Goal: Task Accomplishment & Management: Use online tool/utility

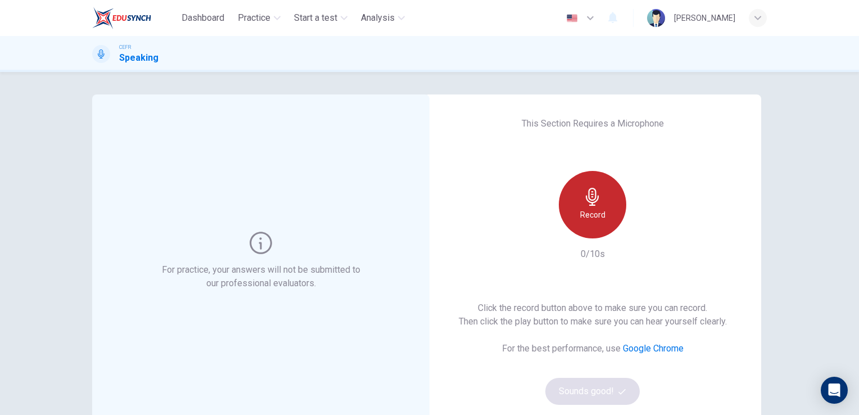
click at [599, 201] on div "Record" at bounding box center [592, 204] width 67 height 67
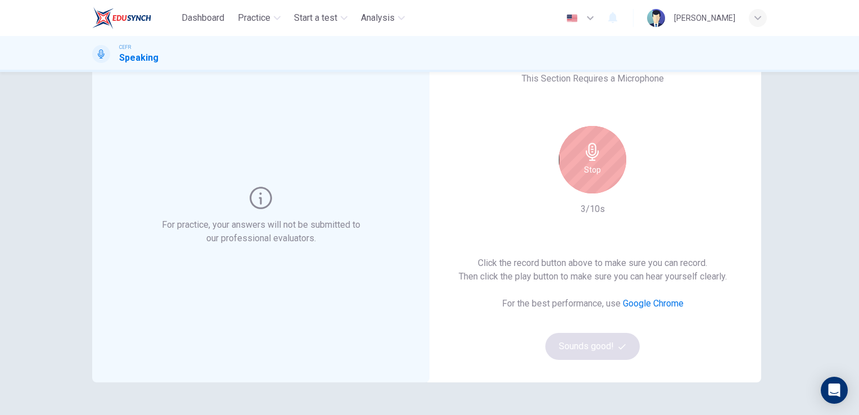
scroll to position [18, 0]
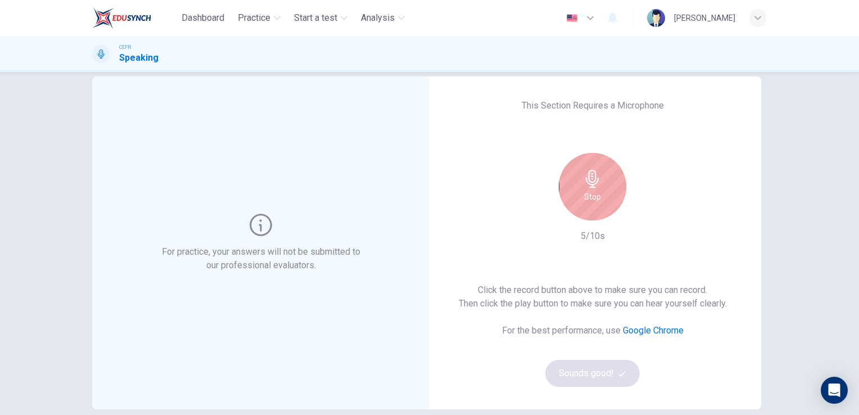
click at [587, 189] on div "Stop" at bounding box center [592, 186] width 67 height 67
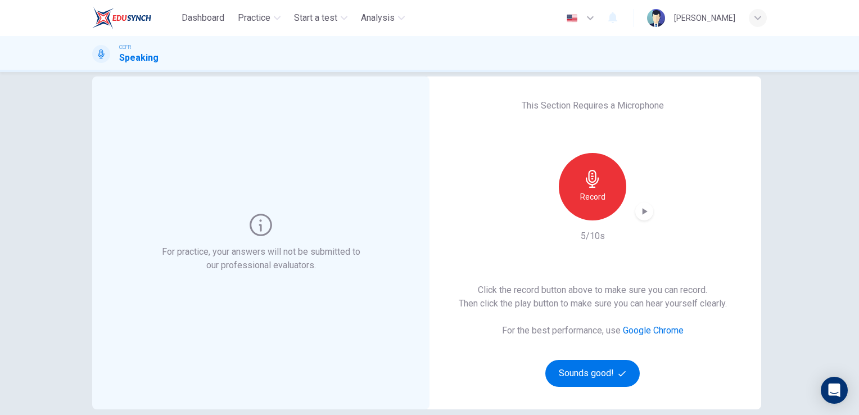
click at [645, 217] on div "button" at bounding box center [644, 211] width 18 height 18
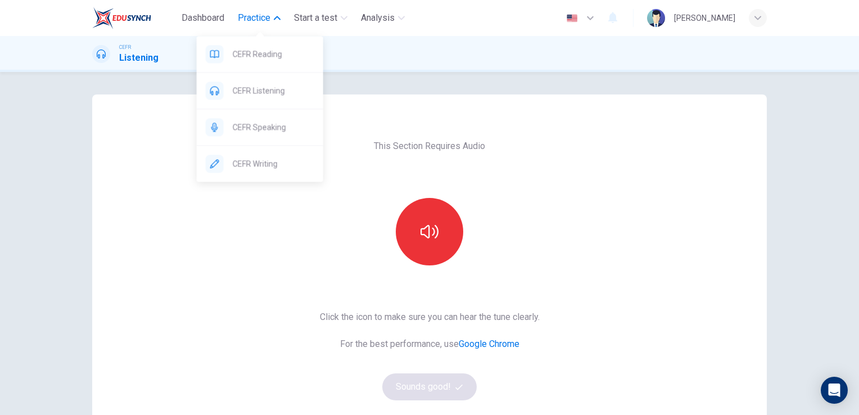
click at [276, 24] on button "Practice" at bounding box center [259, 18] width 52 height 20
click at [271, 117] on div "CEFR Speaking" at bounding box center [260, 127] width 126 height 36
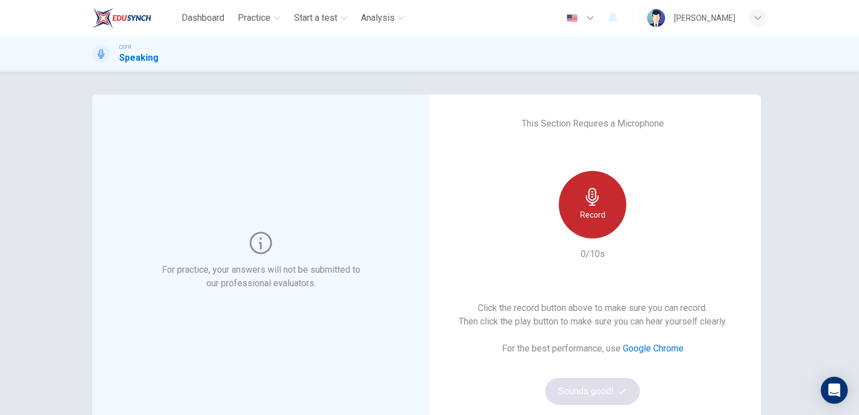
click at [591, 204] on icon "button" at bounding box center [592, 197] width 18 height 18
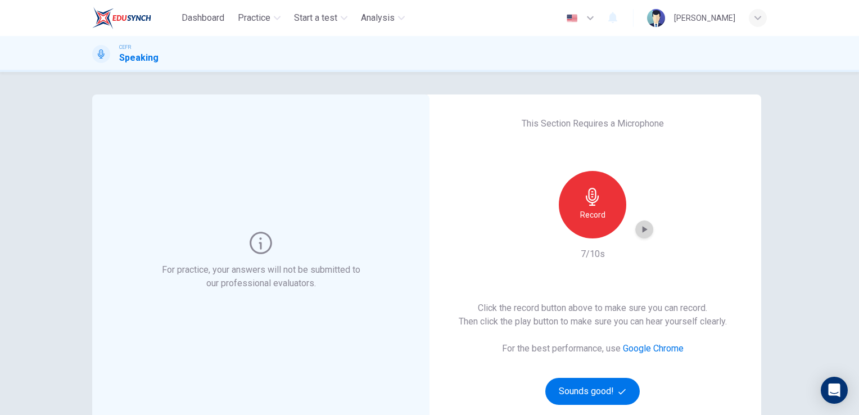
click at [639, 235] on div "button" at bounding box center [644, 229] width 18 height 18
click at [614, 394] on button "Sounds good!" at bounding box center [592, 391] width 94 height 27
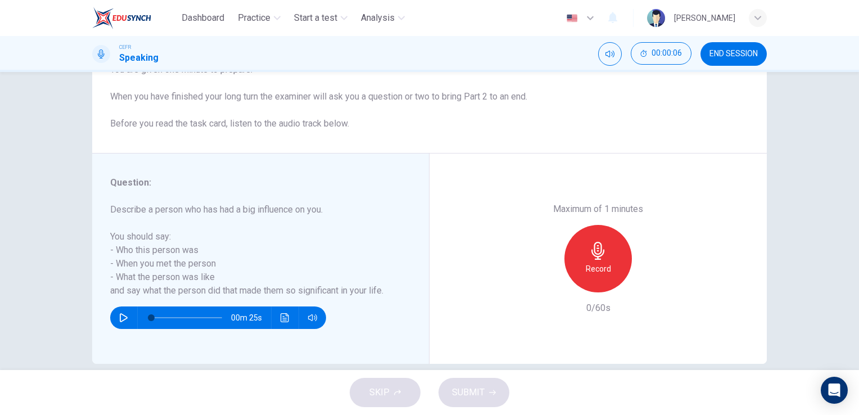
scroll to position [123, 0]
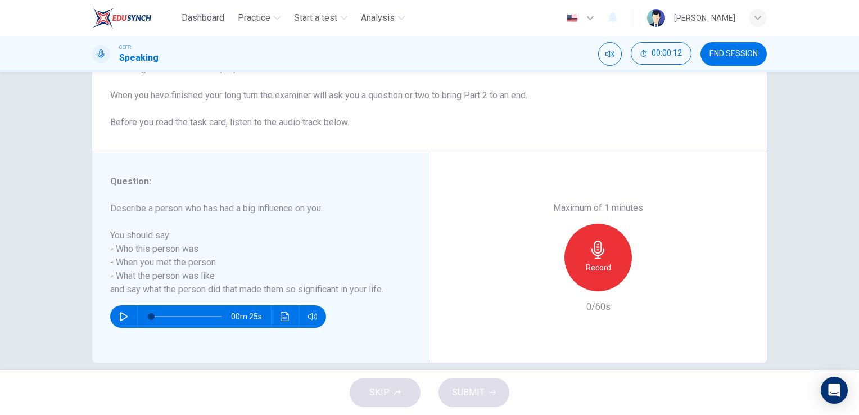
click at [610, 255] on div "Record" at bounding box center [597, 257] width 67 height 67
click at [497, 395] on button "SUBMIT" at bounding box center [473, 392] width 71 height 29
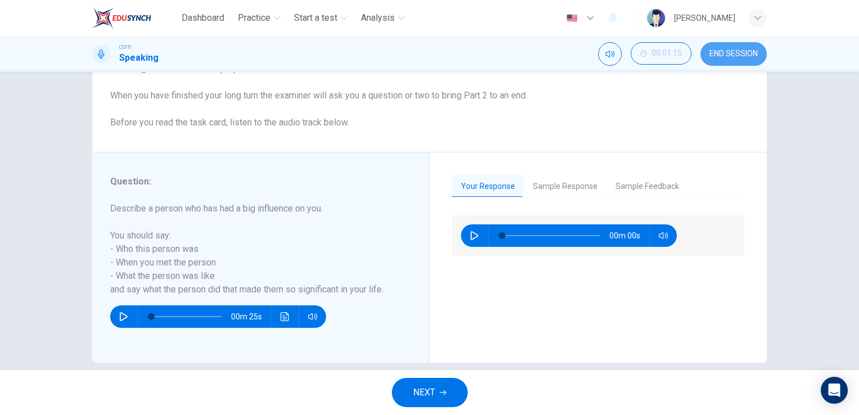
click at [737, 61] on button "END SESSION" at bounding box center [733, 54] width 66 height 24
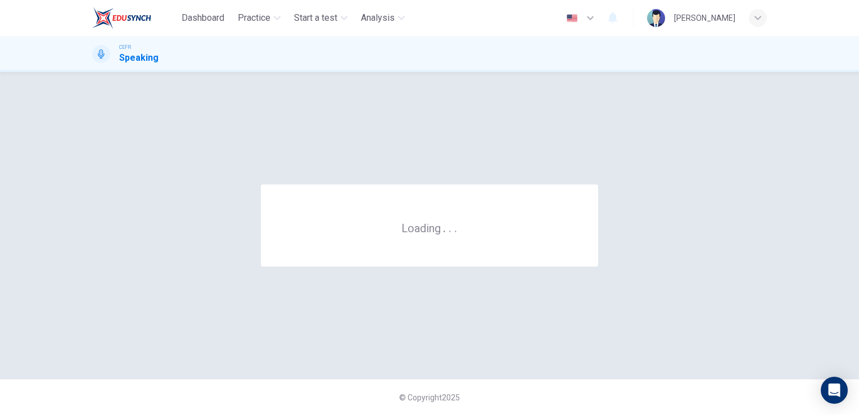
scroll to position [0, 0]
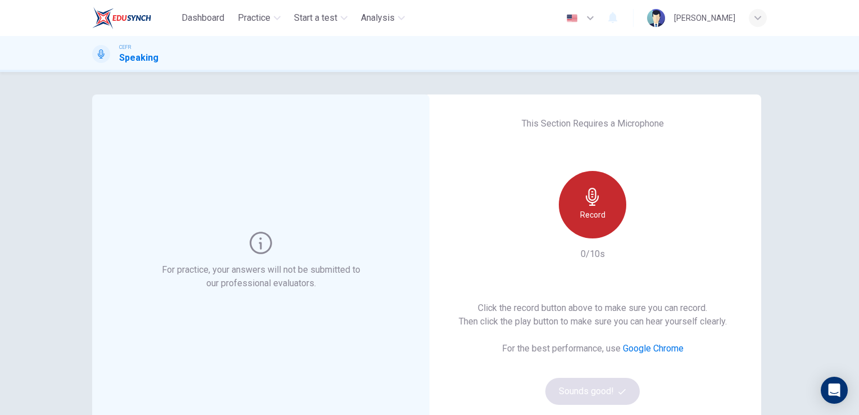
click at [606, 219] on div "Record" at bounding box center [592, 204] width 67 height 67
click at [601, 208] on div "Stop" at bounding box center [592, 204] width 67 height 67
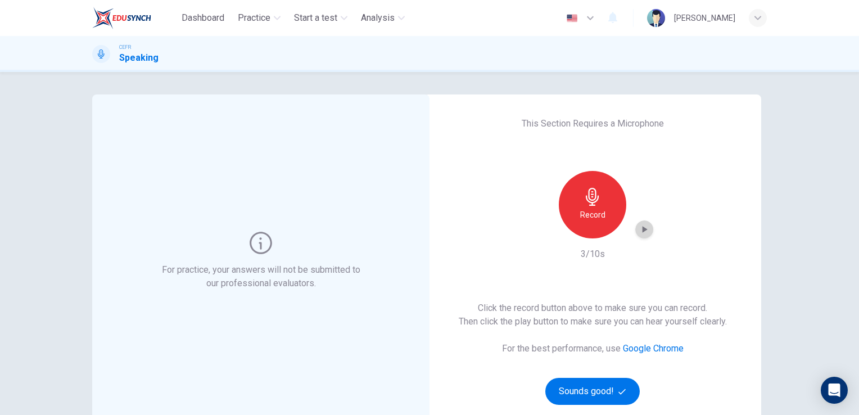
click at [639, 222] on div "button" at bounding box center [644, 229] width 18 height 18
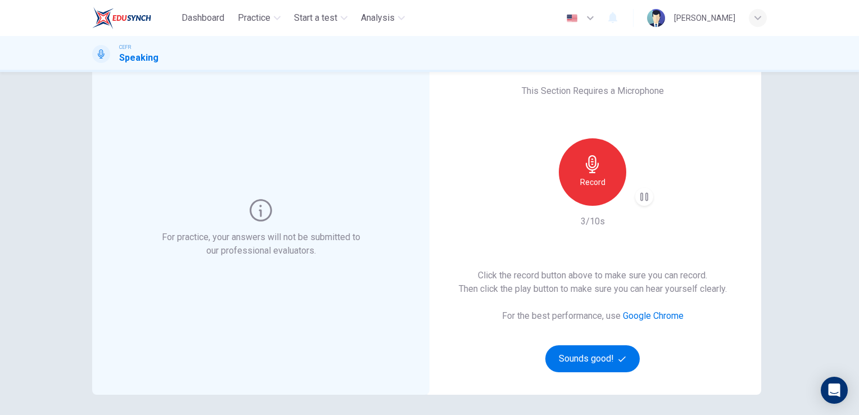
scroll to position [33, 0]
click at [593, 348] on button "Sounds good!" at bounding box center [592, 358] width 94 height 27
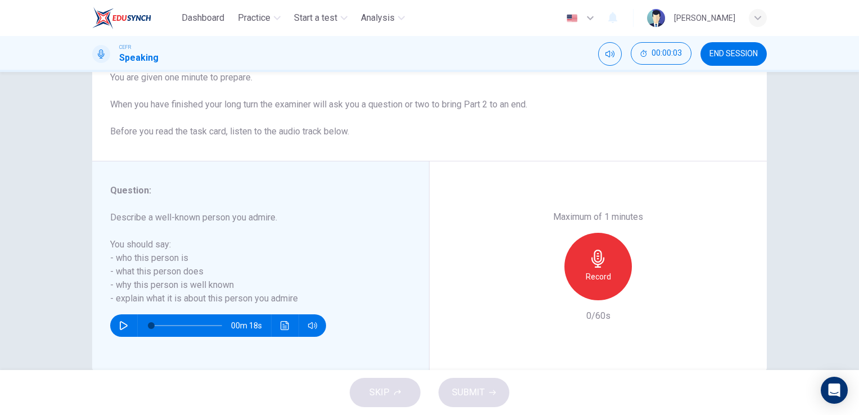
scroll to position [116, 0]
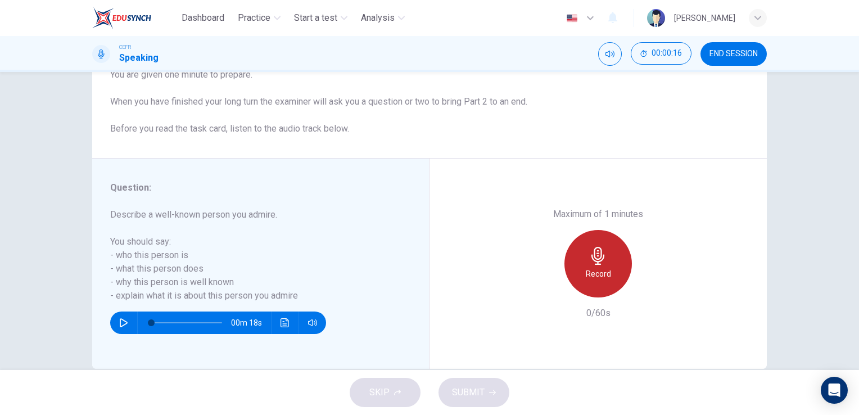
click at [611, 266] on div "Record" at bounding box center [597, 263] width 67 height 67
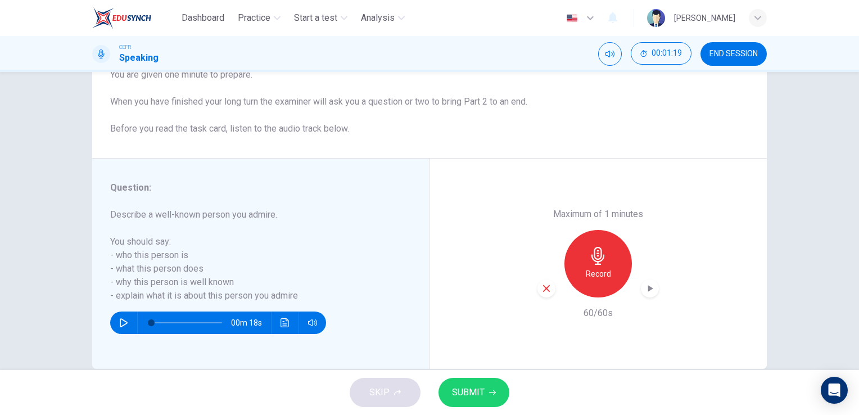
click at [645, 293] on icon "button" at bounding box center [649, 288] width 11 height 11
click at [478, 397] on span "SUBMIT" at bounding box center [468, 392] width 33 height 16
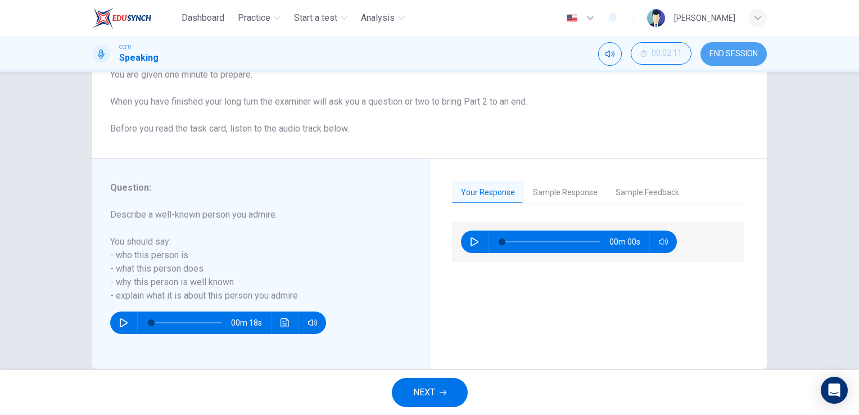
click at [740, 57] on span "END SESSION" at bounding box center [733, 53] width 48 height 9
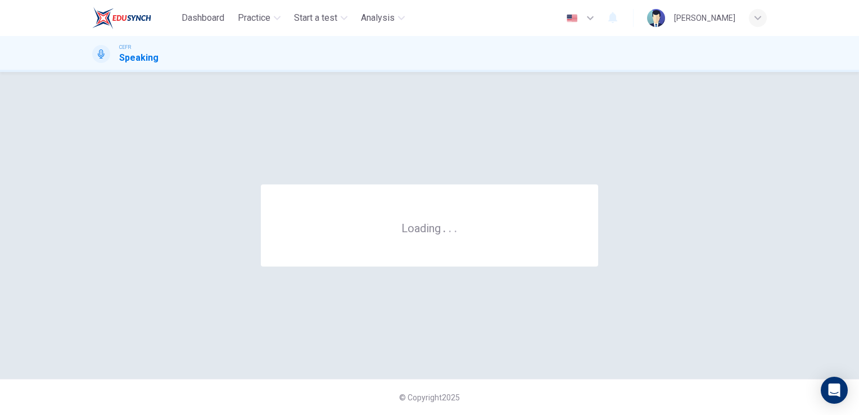
scroll to position [0, 0]
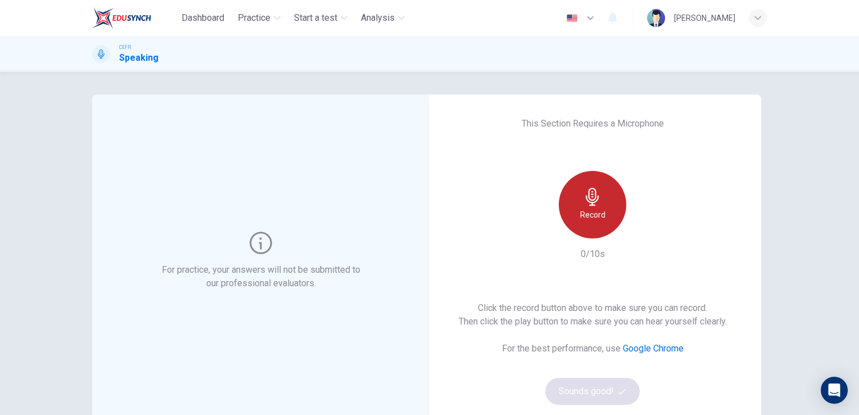
click at [607, 190] on div "Record" at bounding box center [592, 204] width 67 height 67
click at [592, 213] on h6 "Stop" at bounding box center [592, 214] width 17 height 13
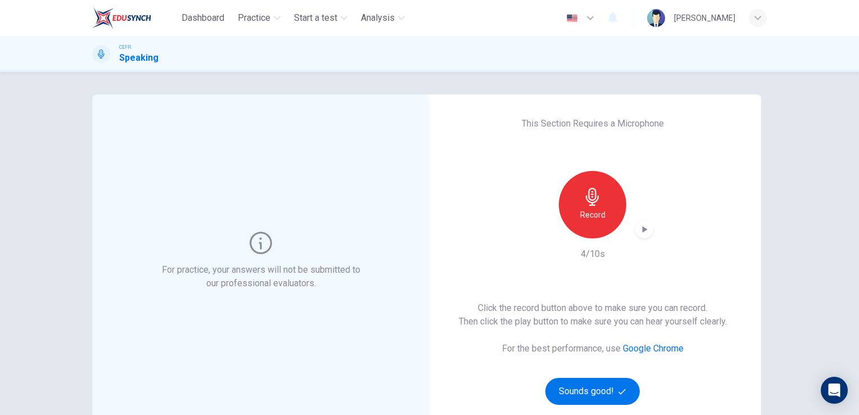
drag, startPoint x: 626, startPoint y: 229, endPoint x: 632, endPoint y: 232, distance: 6.6
click at [632, 232] on div "Record" at bounding box center [592, 204] width 121 height 67
click at [638, 233] on icon "button" at bounding box center [643, 229] width 11 height 11
click at [602, 392] on button "Sounds good!" at bounding box center [592, 391] width 94 height 27
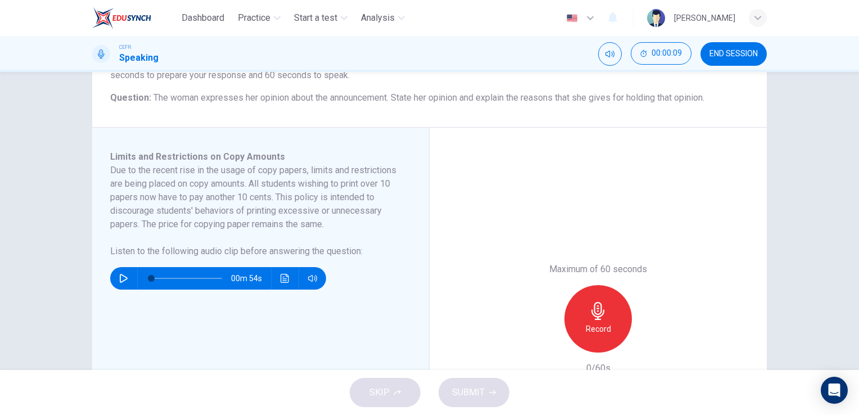
scroll to position [134, 0]
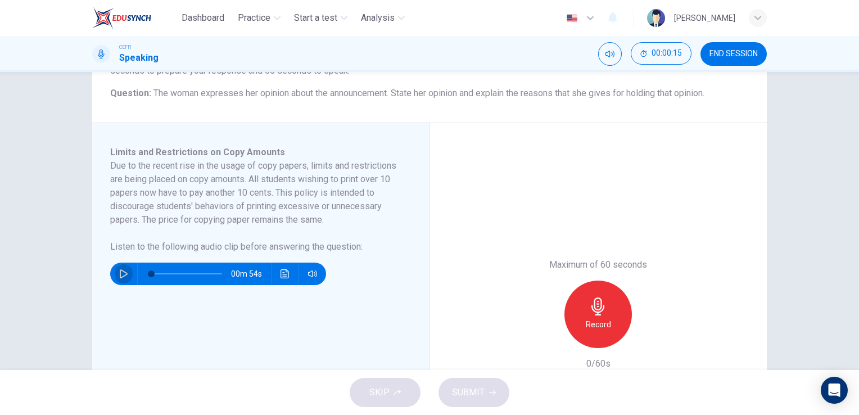
click at [120, 273] on icon "button" at bounding box center [123, 273] width 9 height 9
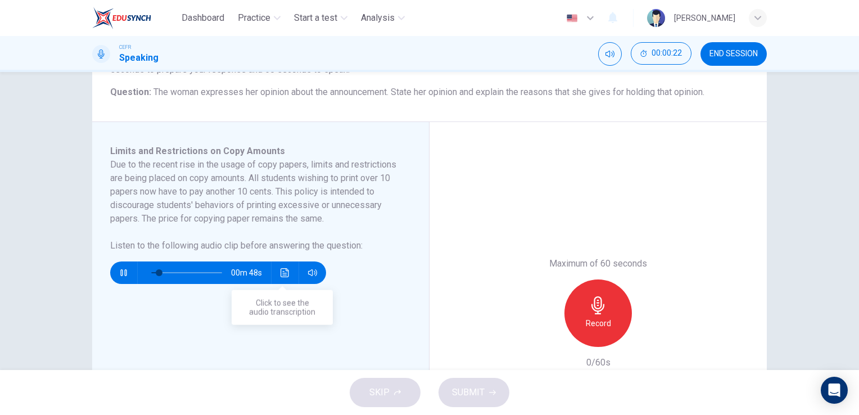
scroll to position [137, 0]
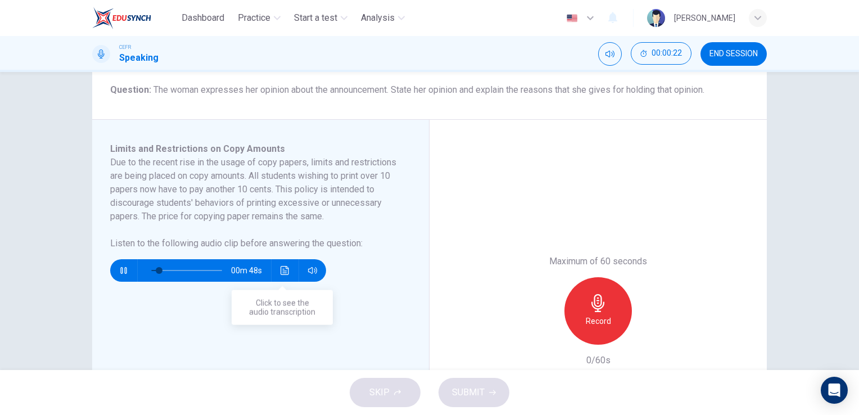
type input "13"
click at [752, 57] on span "END SESSION" at bounding box center [733, 53] width 48 height 9
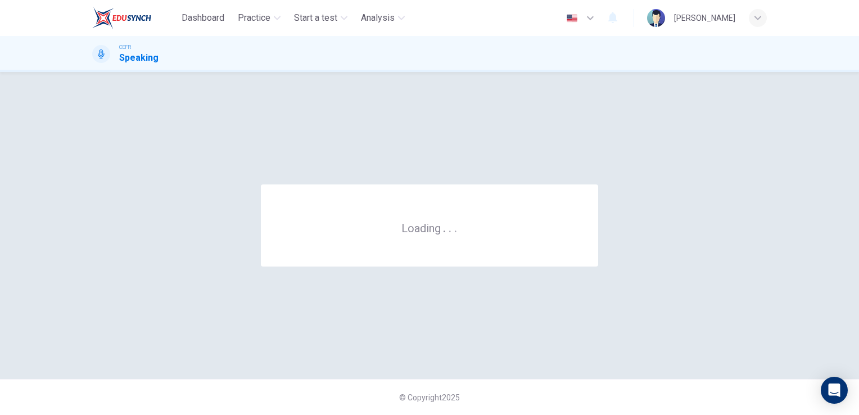
scroll to position [0, 0]
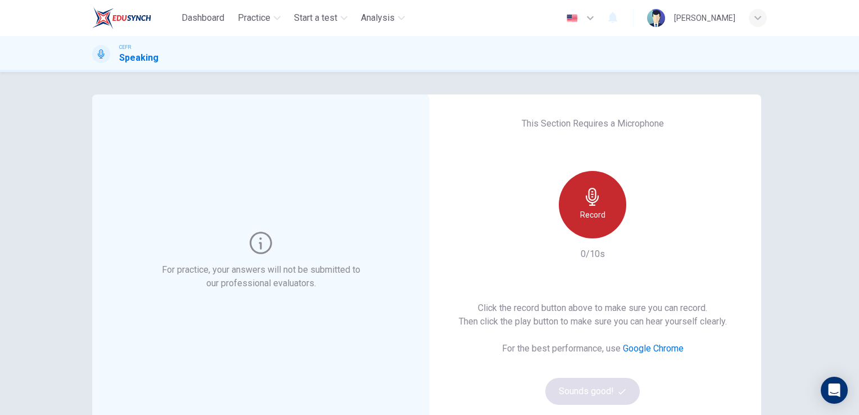
click at [600, 209] on h6 "Record" at bounding box center [592, 214] width 25 height 13
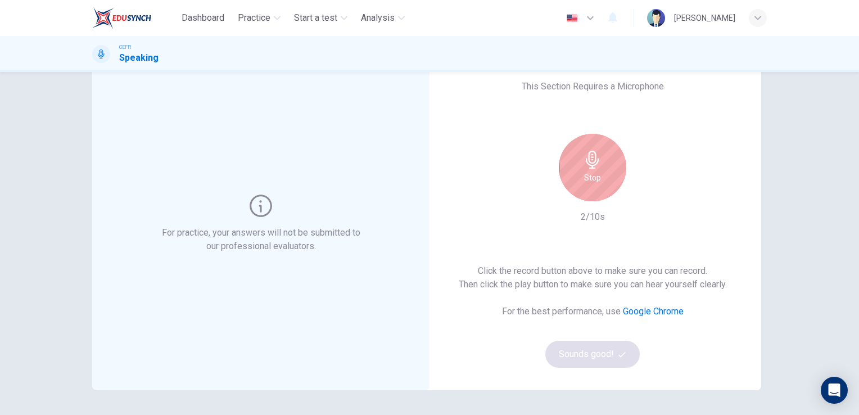
scroll to position [38, 0]
click at [600, 158] on div "Stop" at bounding box center [592, 166] width 67 height 67
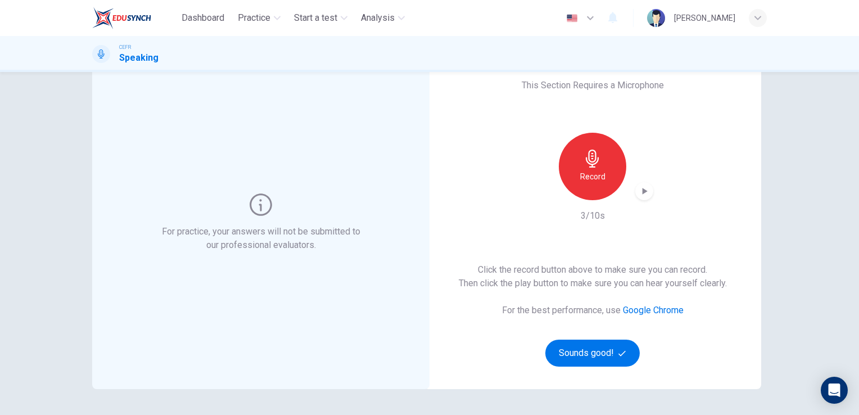
click at [638, 188] on icon "button" at bounding box center [643, 190] width 11 height 11
click at [609, 351] on button "Sounds good!" at bounding box center [592, 352] width 94 height 27
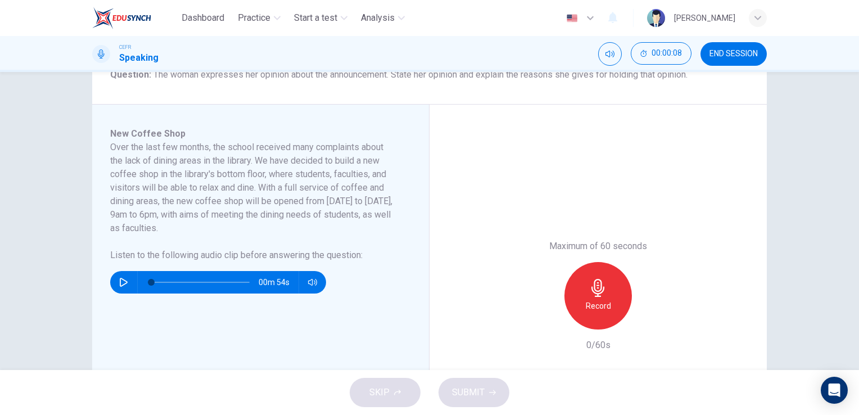
scroll to position [153, 0]
click at [124, 282] on icon "button" at bounding box center [124, 281] width 8 height 9
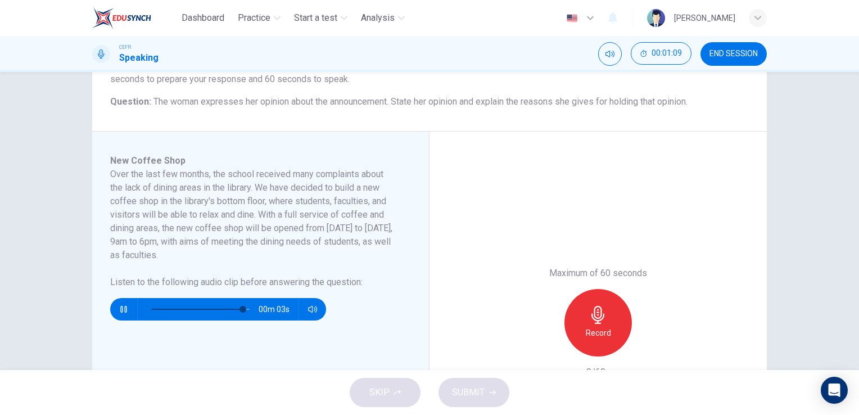
scroll to position [137, 0]
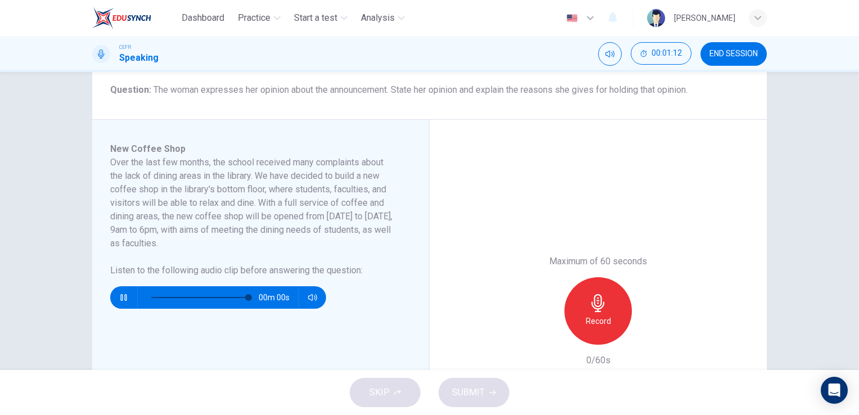
type input "0"
click at [596, 293] on div "Record" at bounding box center [597, 310] width 67 height 67
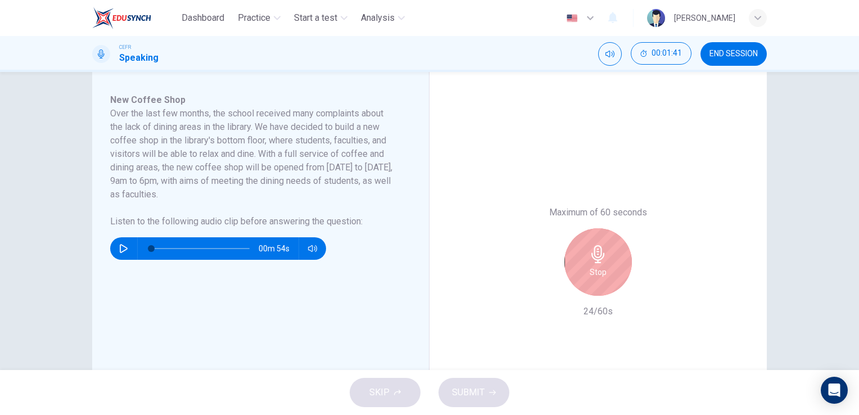
scroll to position [185, 0]
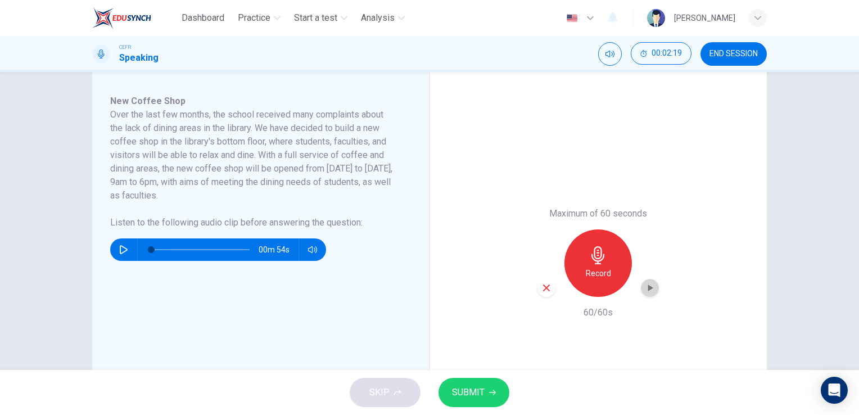
click at [652, 284] on icon "button" at bounding box center [649, 287] width 11 height 11
click at [479, 386] on span "SUBMIT" at bounding box center [468, 392] width 33 height 16
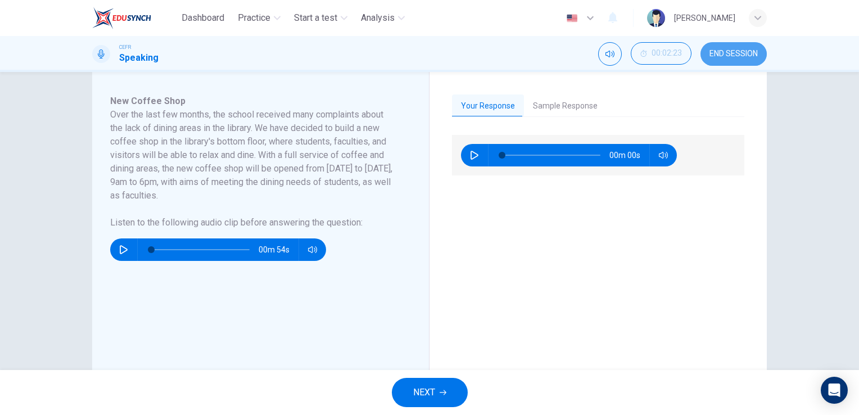
click at [758, 53] on button "END SESSION" at bounding box center [733, 54] width 66 height 24
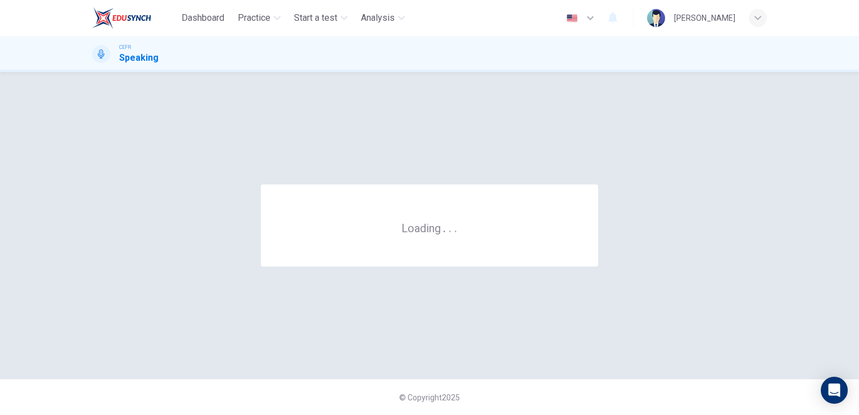
scroll to position [0, 0]
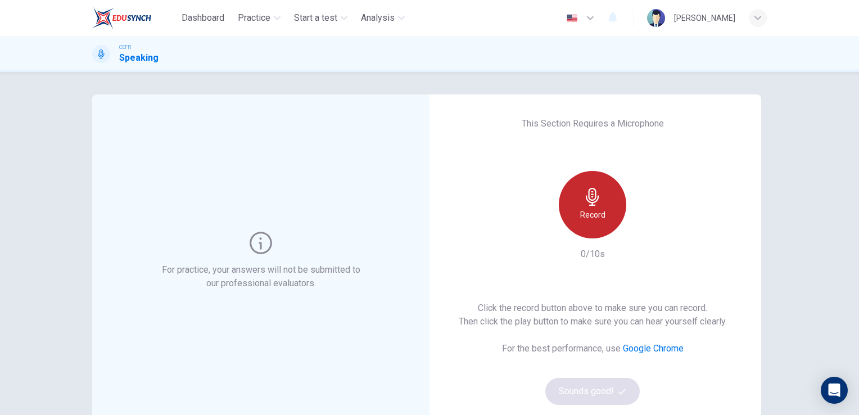
click at [604, 206] on div "Record" at bounding box center [592, 204] width 67 height 67
click at [602, 208] on div "Stop" at bounding box center [592, 204] width 67 height 67
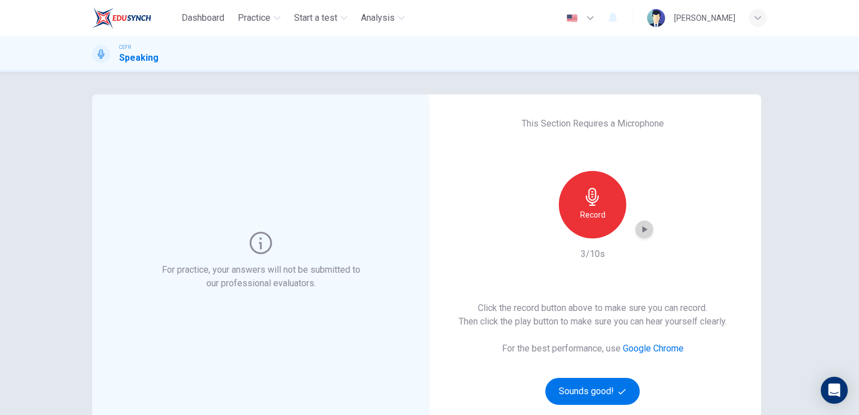
click at [645, 230] on icon "button" at bounding box center [643, 229] width 11 height 11
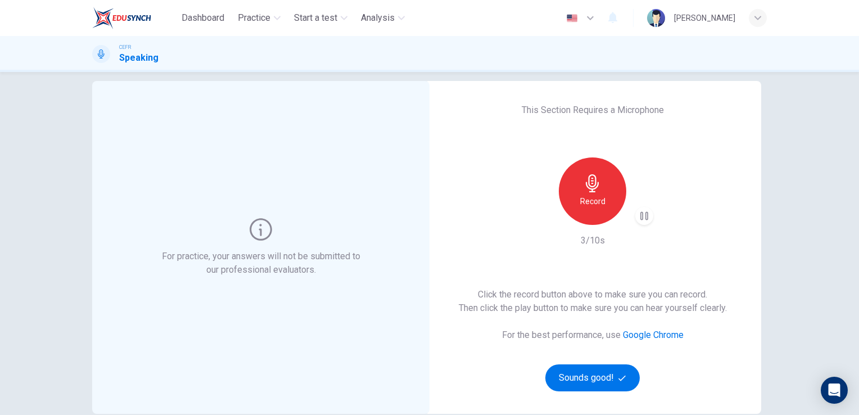
scroll to position [31, 0]
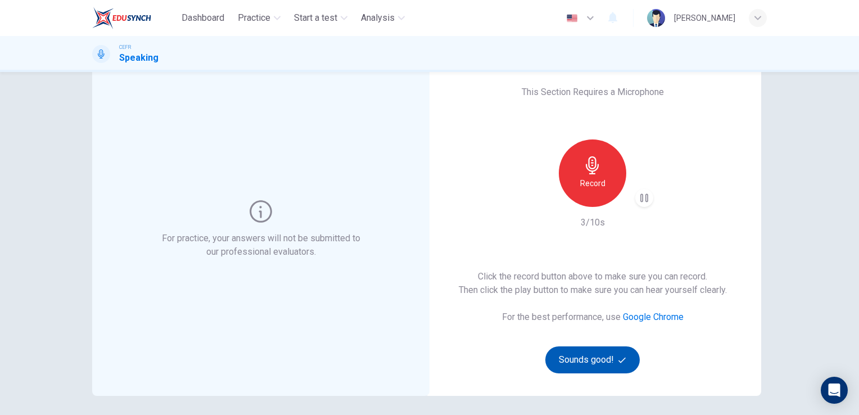
click at [590, 355] on button "Sounds good!" at bounding box center [592, 359] width 94 height 27
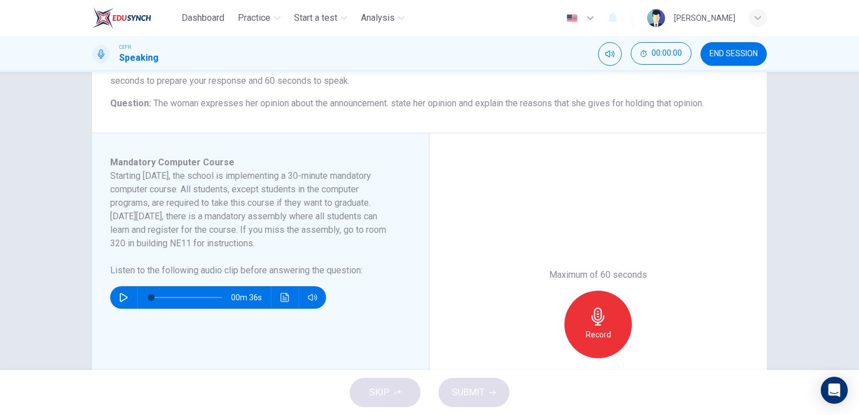
scroll to position [132, 0]
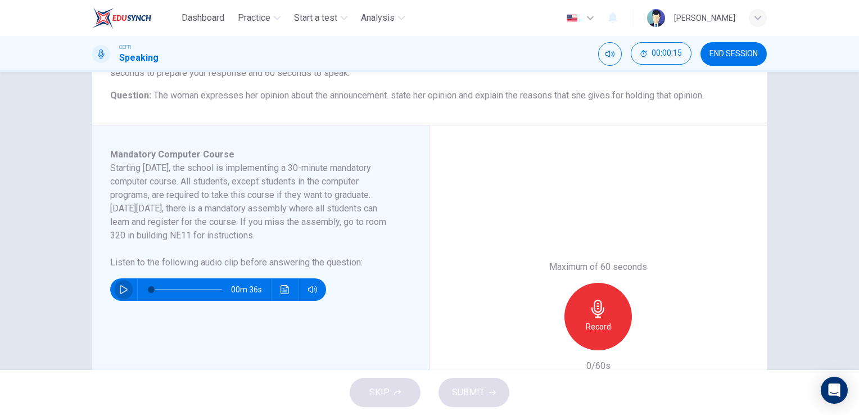
click at [120, 295] on button "button" at bounding box center [124, 289] width 18 height 22
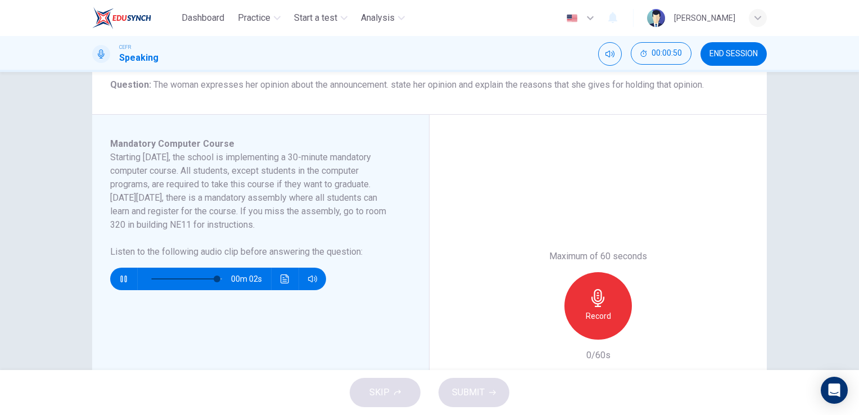
scroll to position [143, 0]
type input "0"
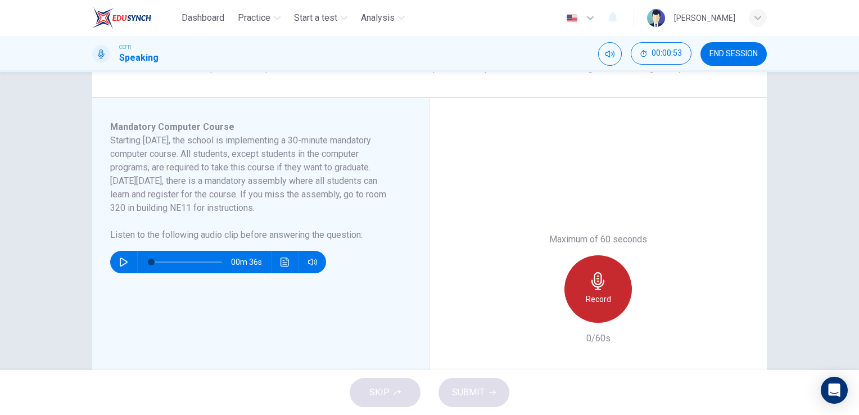
click at [598, 291] on div "Record" at bounding box center [597, 288] width 67 height 67
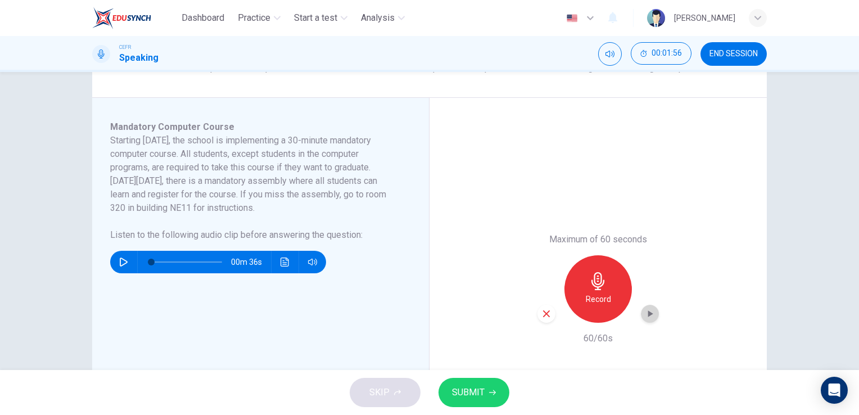
click at [641, 309] on div "button" at bounding box center [650, 314] width 18 height 18
click at [475, 390] on span "SUBMIT" at bounding box center [468, 392] width 33 height 16
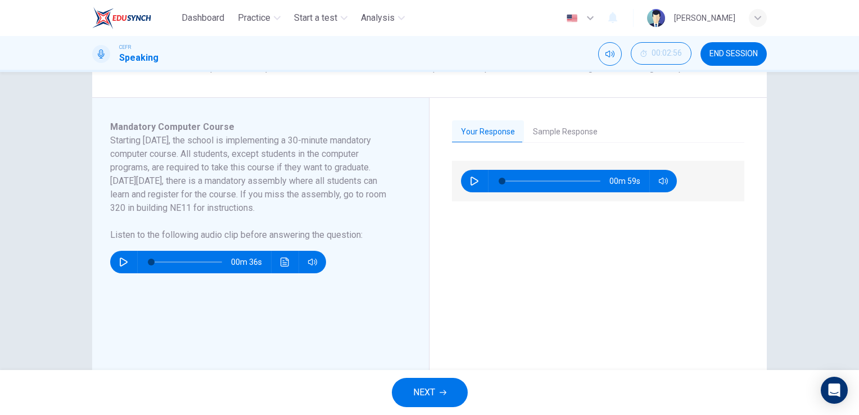
click at [556, 142] on div "Your Response Sample Response" at bounding box center [598, 131] width 292 height 22
click at [536, 139] on button "Sample Response" at bounding box center [565, 132] width 83 height 24
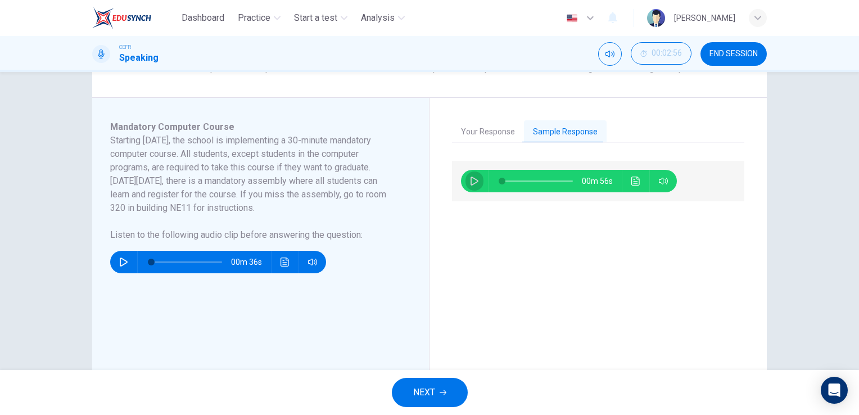
click at [477, 182] on button "button" at bounding box center [474, 181] width 18 height 22
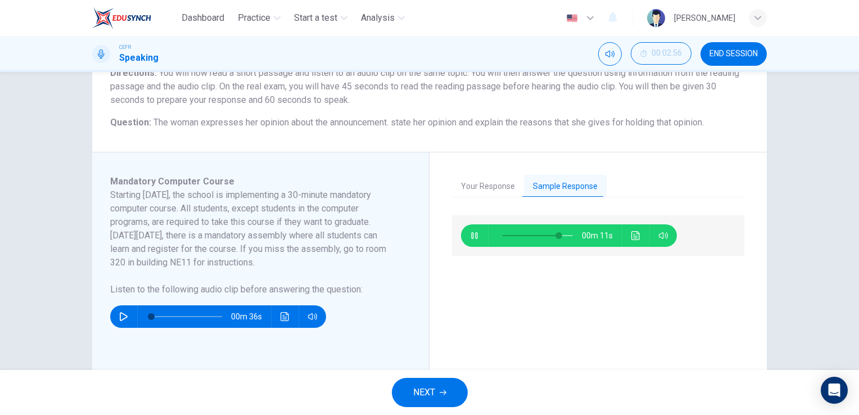
scroll to position [106, 0]
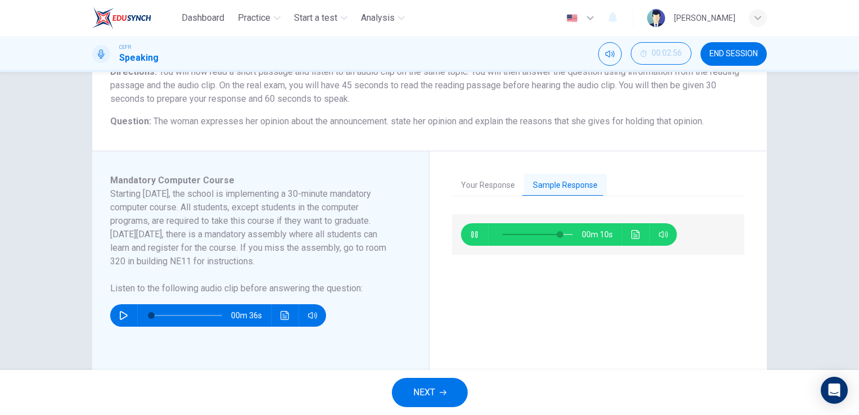
type input "84"
click at [436, 389] on button "NEXT" at bounding box center [430, 392] width 76 height 29
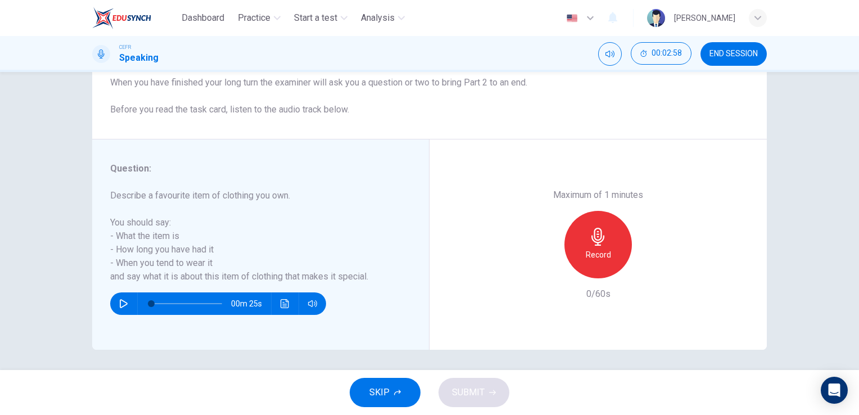
scroll to position [135, 0]
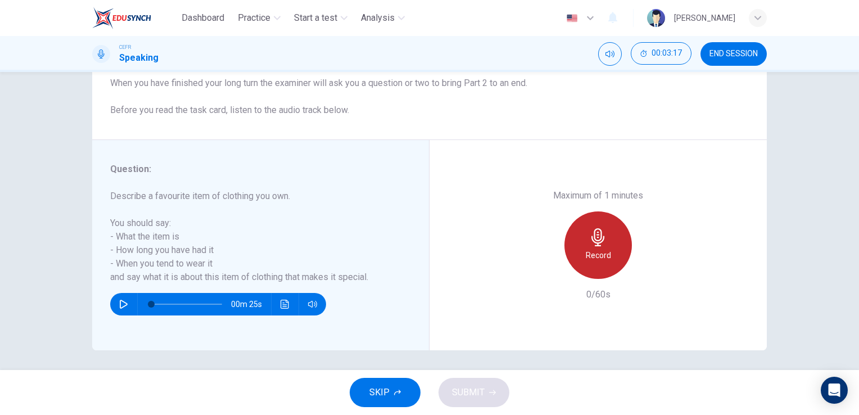
click at [594, 245] on icon "button" at bounding box center [597, 237] width 13 height 18
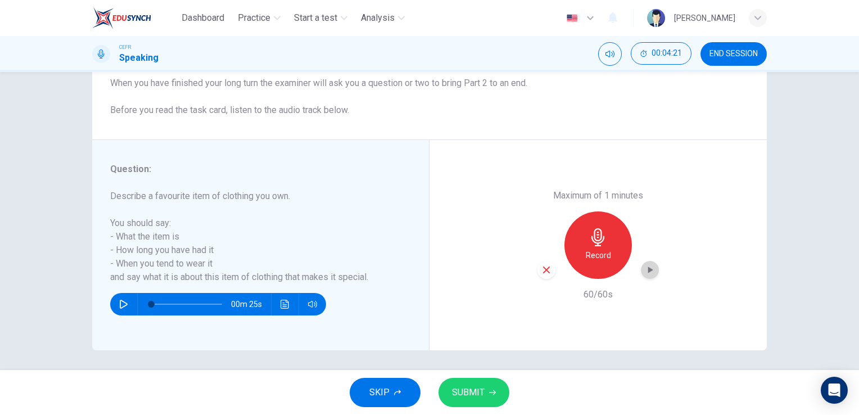
click at [652, 271] on div "button" at bounding box center [650, 270] width 18 height 18
click at [481, 385] on span "SUBMIT" at bounding box center [468, 392] width 33 height 16
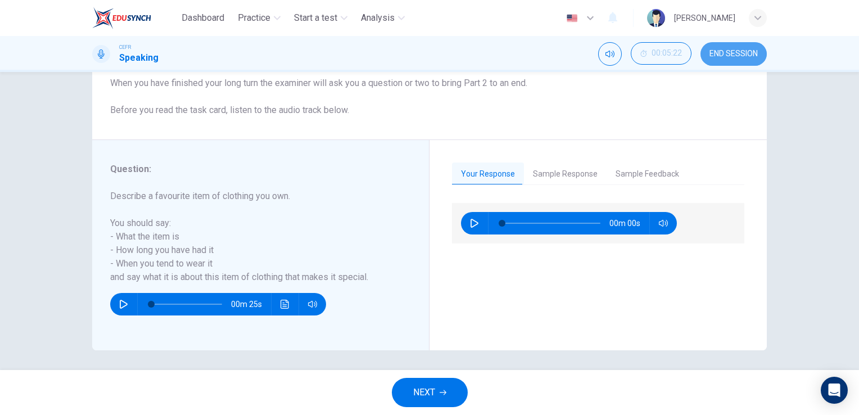
click at [732, 52] on span "END SESSION" at bounding box center [733, 53] width 48 height 9
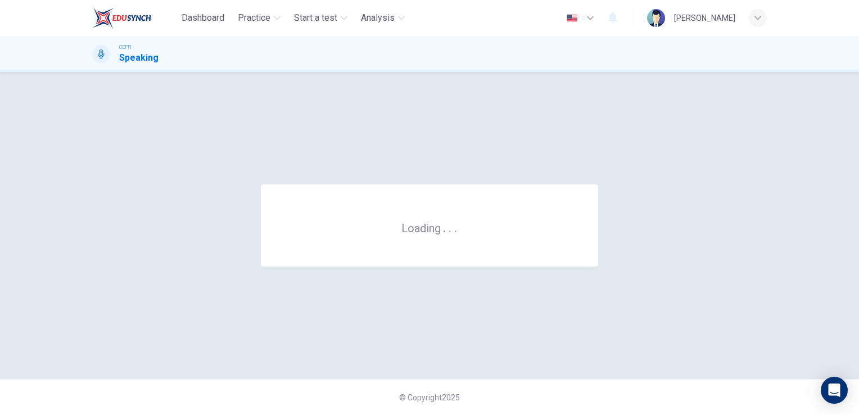
scroll to position [0, 0]
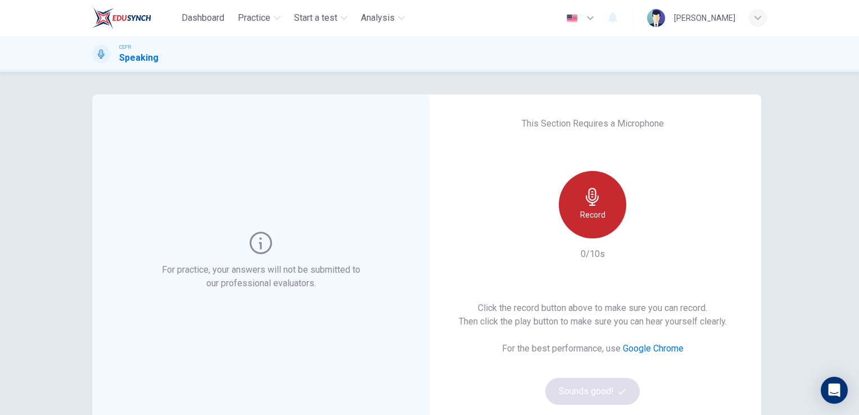
click at [615, 208] on div "Record" at bounding box center [592, 204] width 67 height 67
click at [580, 209] on div "Stop" at bounding box center [592, 204] width 67 height 67
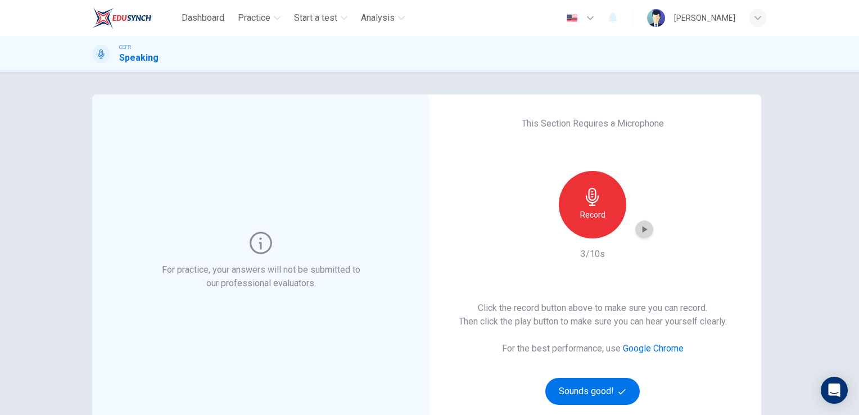
click at [635, 226] on div "button" at bounding box center [644, 229] width 18 height 18
click at [591, 397] on button "Sounds good!" at bounding box center [592, 391] width 94 height 27
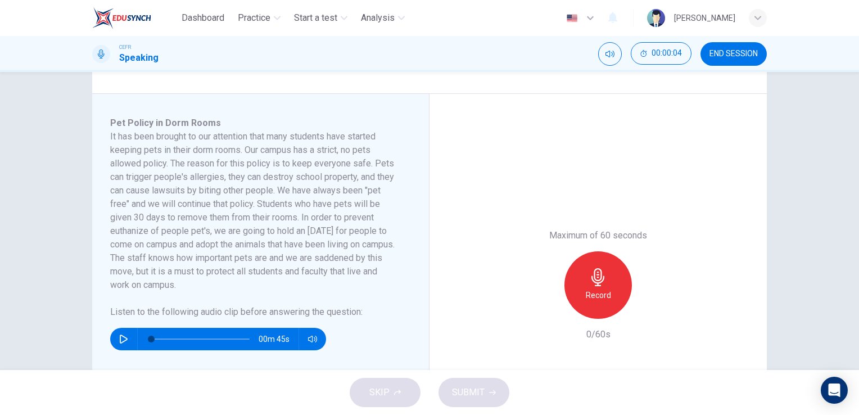
scroll to position [164, 0]
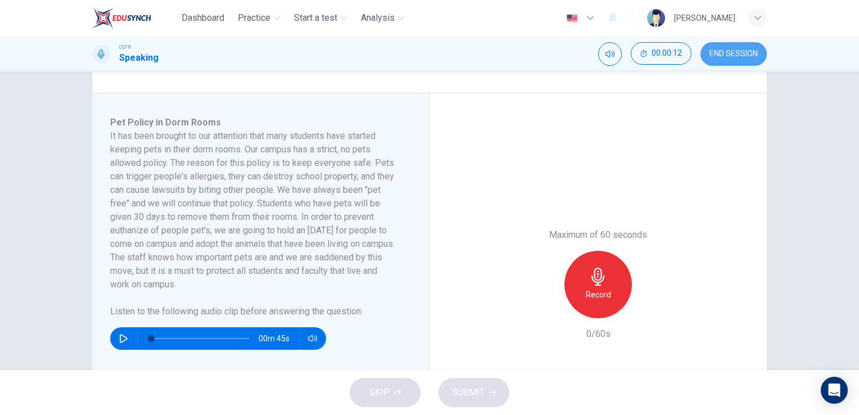
click at [727, 55] on span "END SESSION" at bounding box center [733, 53] width 48 height 9
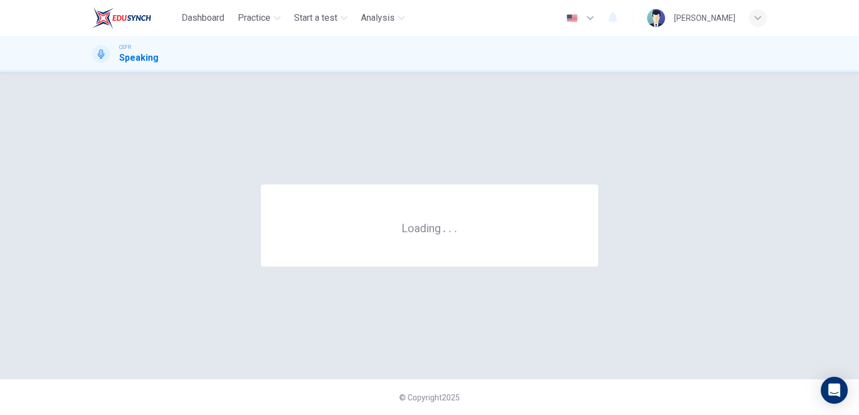
scroll to position [0, 0]
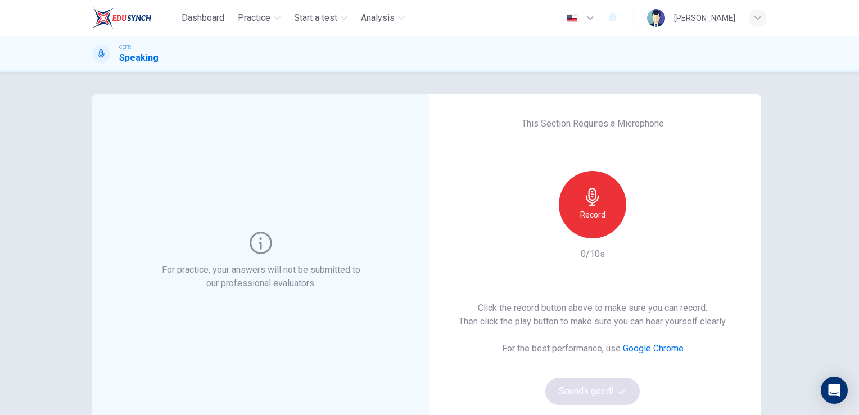
click at [604, 194] on div "Record" at bounding box center [592, 204] width 67 height 67
click at [602, 201] on div "Stop" at bounding box center [592, 204] width 67 height 67
click at [638, 230] on icon "button" at bounding box center [643, 229] width 11 height 11
click at [611, 391] on button "Sounds good!" at bounding box center [592, 391] width 94 height 27
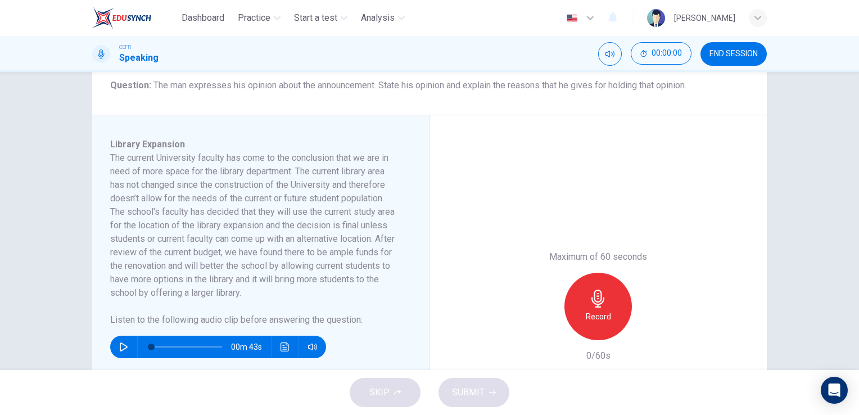
scroll to position [142, 0]
click at [736, 51] on span "END SESSION" at bounding box center [733, 53] width 48 height 9
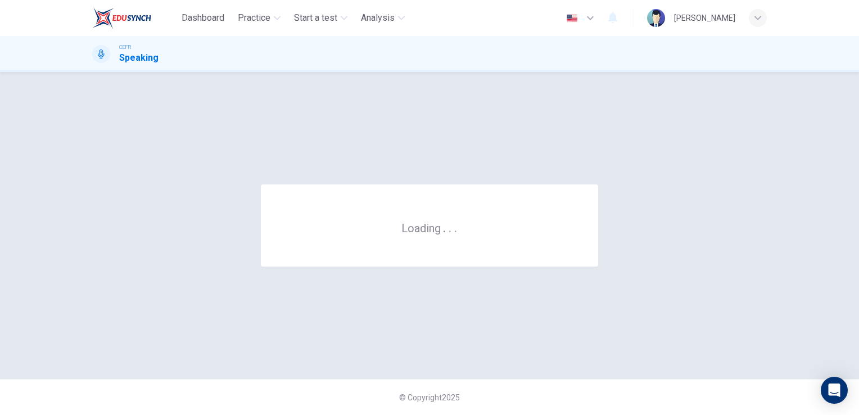
scroll to position [0, 0]
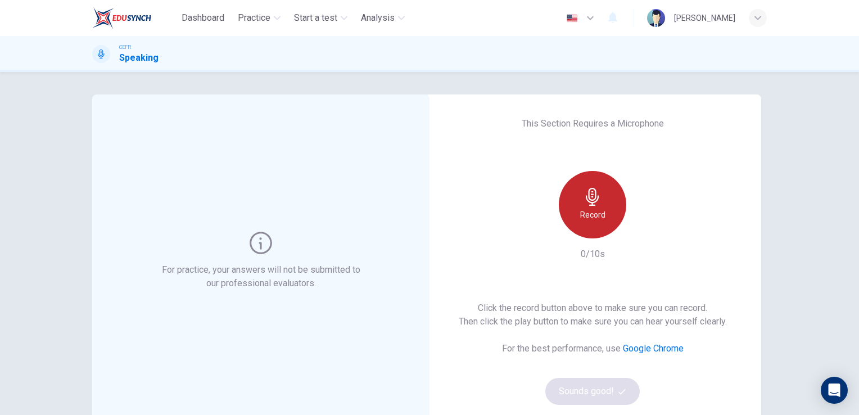
click at [600, 191] on div "Record" at bounding box center [592, 204] width 67 height 67
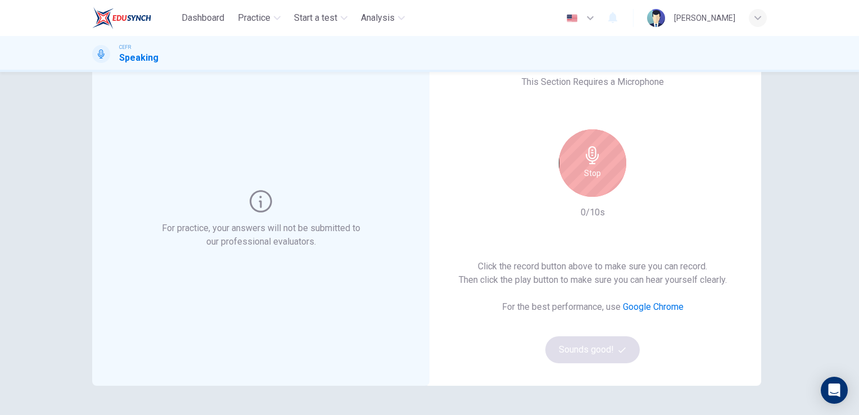
scroll to position [44, 0]
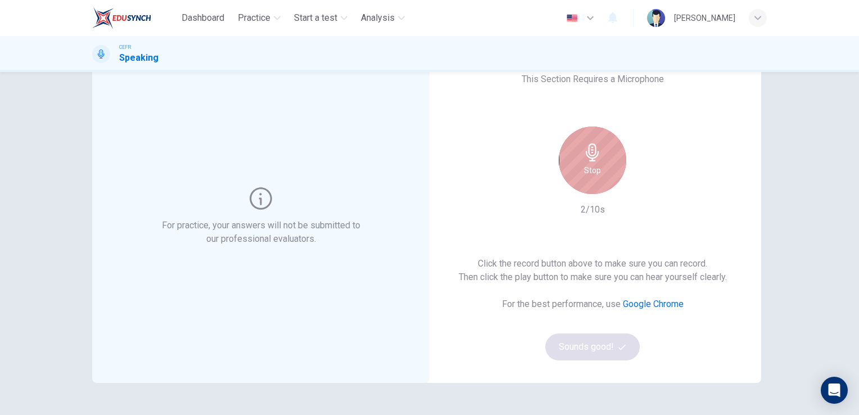
click at [600, 161] on div "Stop" at bounding box center [592, 159] width 67 height 67
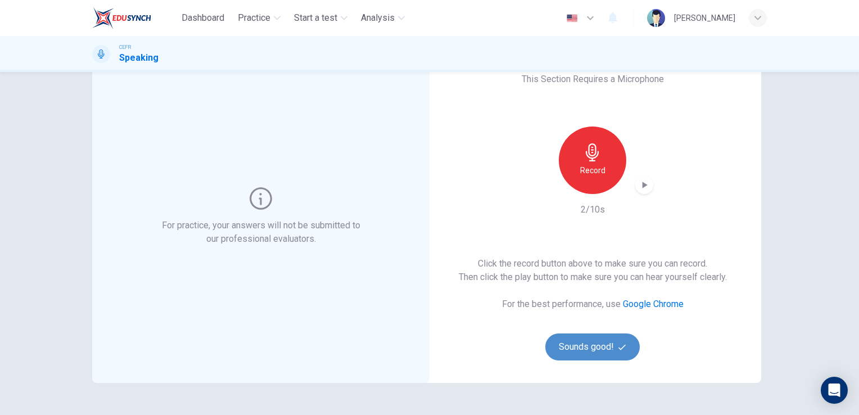
click at [606, 352] on button "Sounds good!" at bounding box center [592, 346] width 94 height 27
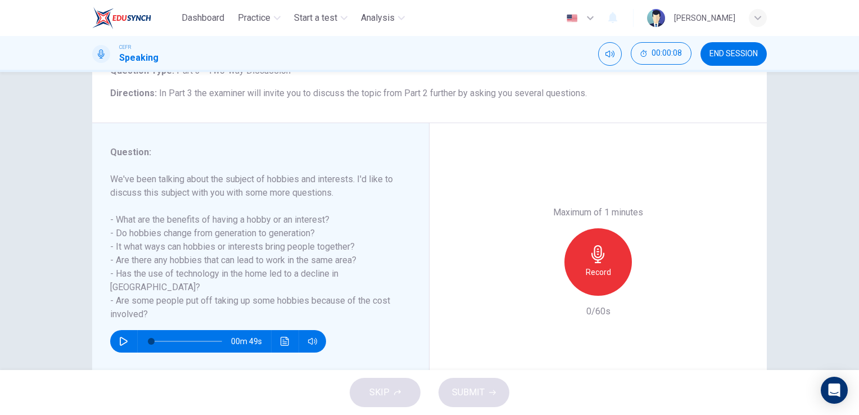
scroll to position [85, 0]
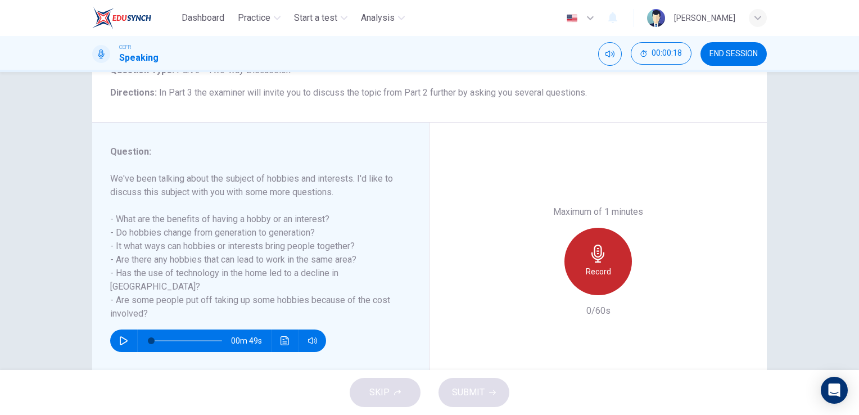
click at [613, 262] on div "Record" at bounding box center [597, 261] width 67 height 67
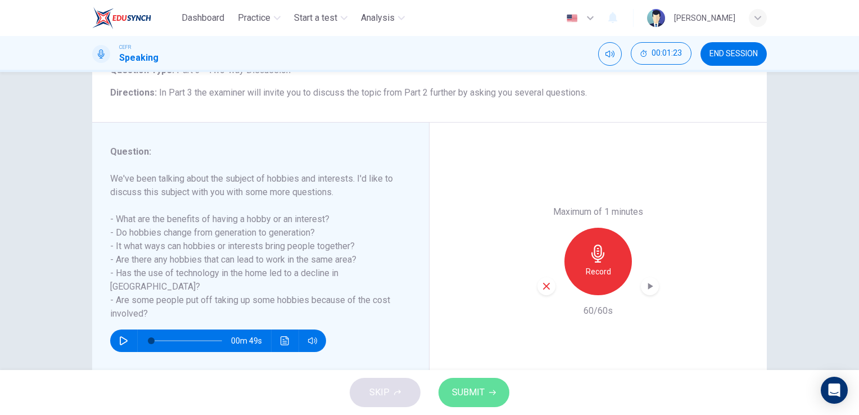
click at [488, 386] on button "SUBMIT" at bounding box center [473, 392] width 71 height 29
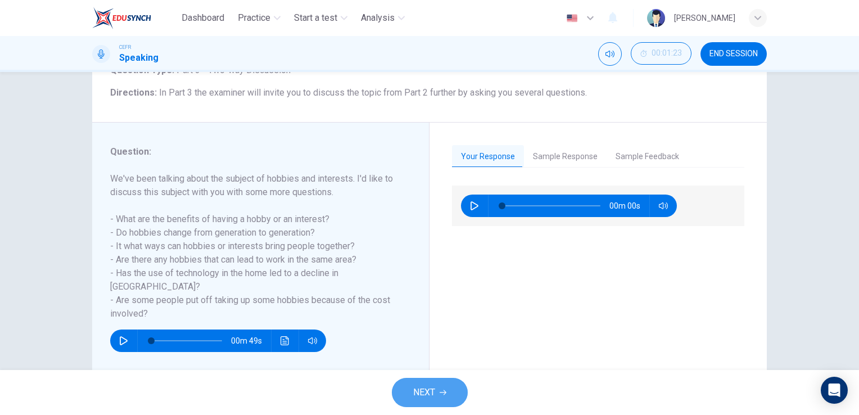
click at [447, 386] on button "NEXT" at bounding box center [430, 392] width 76 height 29
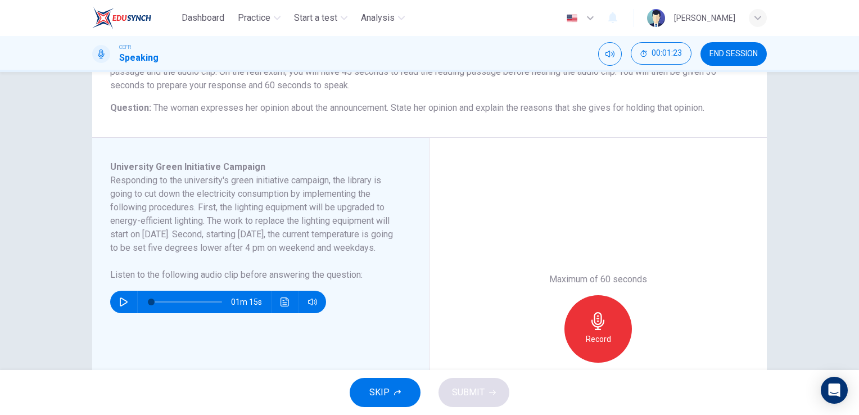
scroll to position [123, 0]
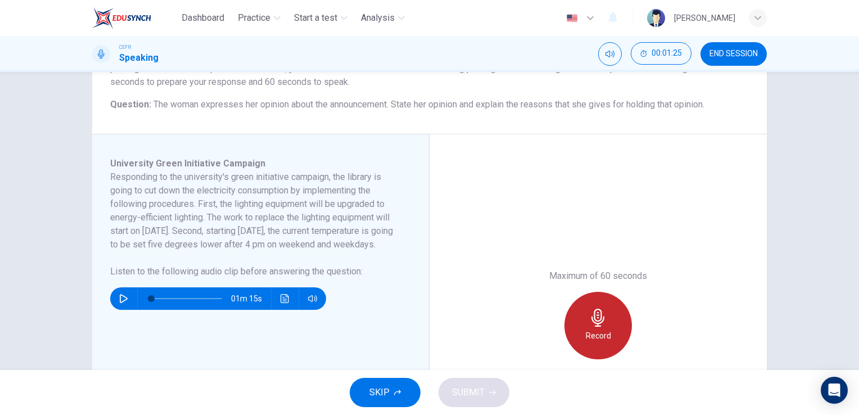
click at [596, 322] on icon "button" at bounding box center [598, 318] width 18 height 18
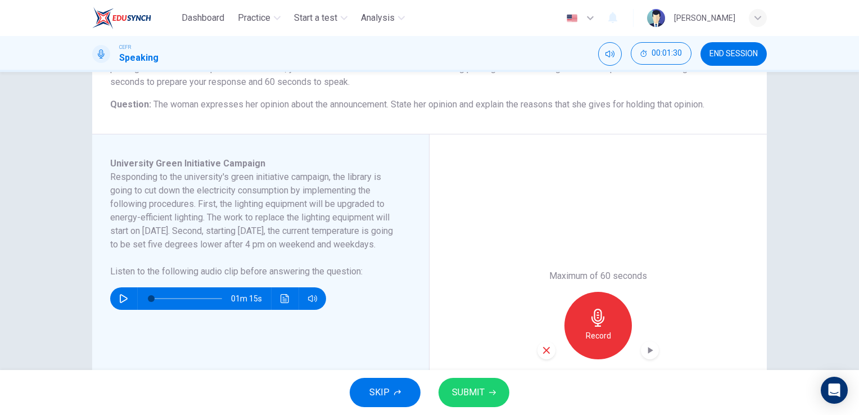
scroll to position [202, 0]
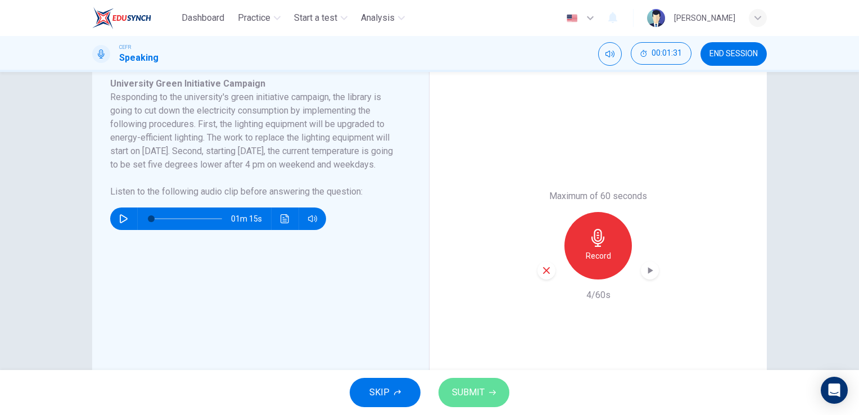
click at [487, 392] on button "SUBMIT" at bounding box center [473, 392] width 71 height 29
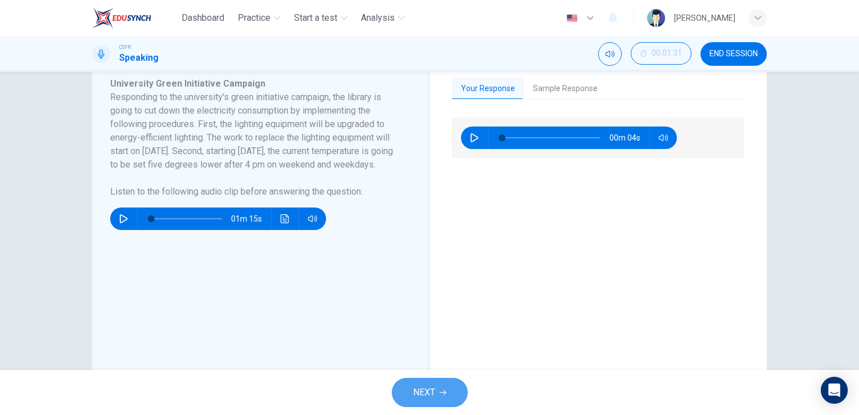
click at [429, 405] on button "NEXT" at bounding box center [430, 392] width 76 height 29
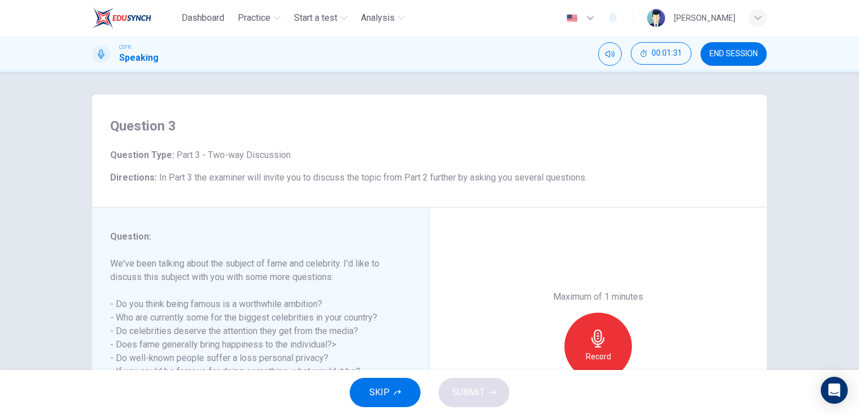
scroll to position [82, 0]
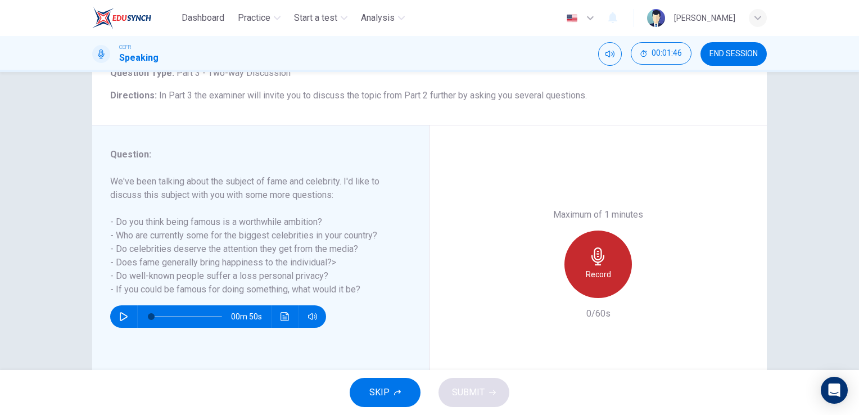
click at [602, 271] on h6 "Record" at bounding box center [598, 274] width 25 height 13
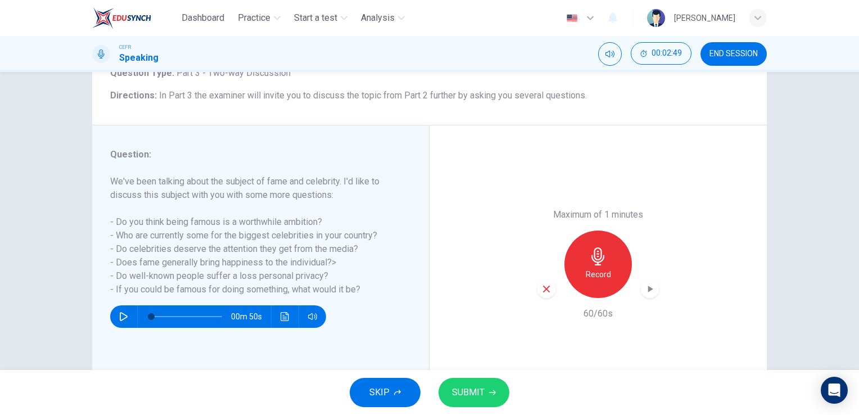
click at [482, 385] on span "SUBMIT" at bounding box center [468, 392] width 33 height 16
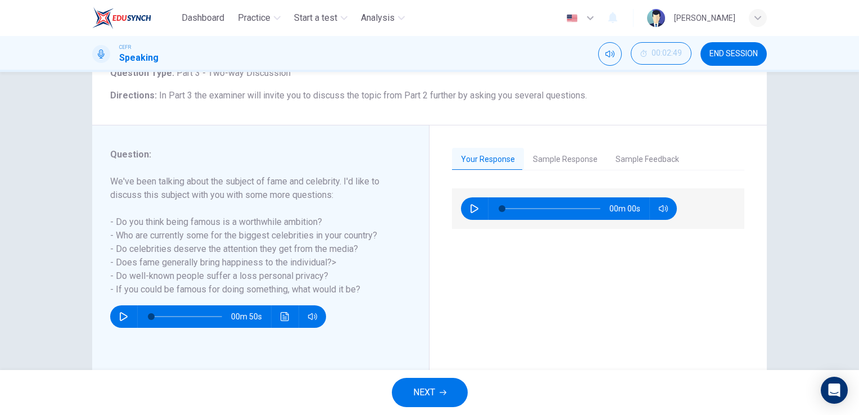
click at [736, 54] on span "END SESSION" at bounding box center [733, 53] width 48 height 9
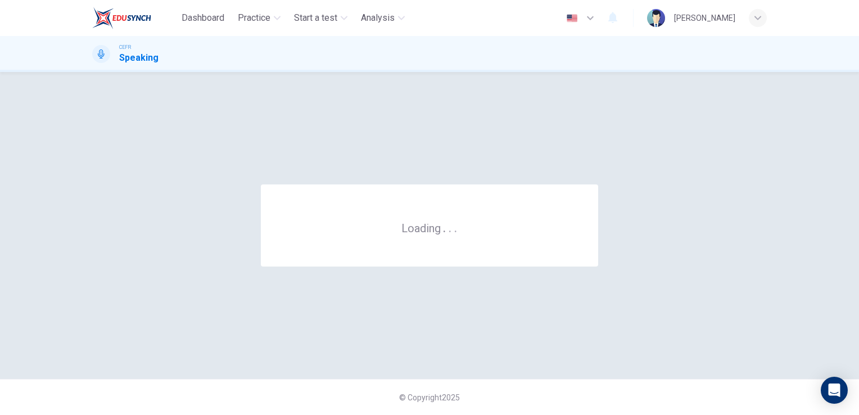
scroll to position [0, 0]
